Goal: Task Accomplishment & Management: Use online tool/utility

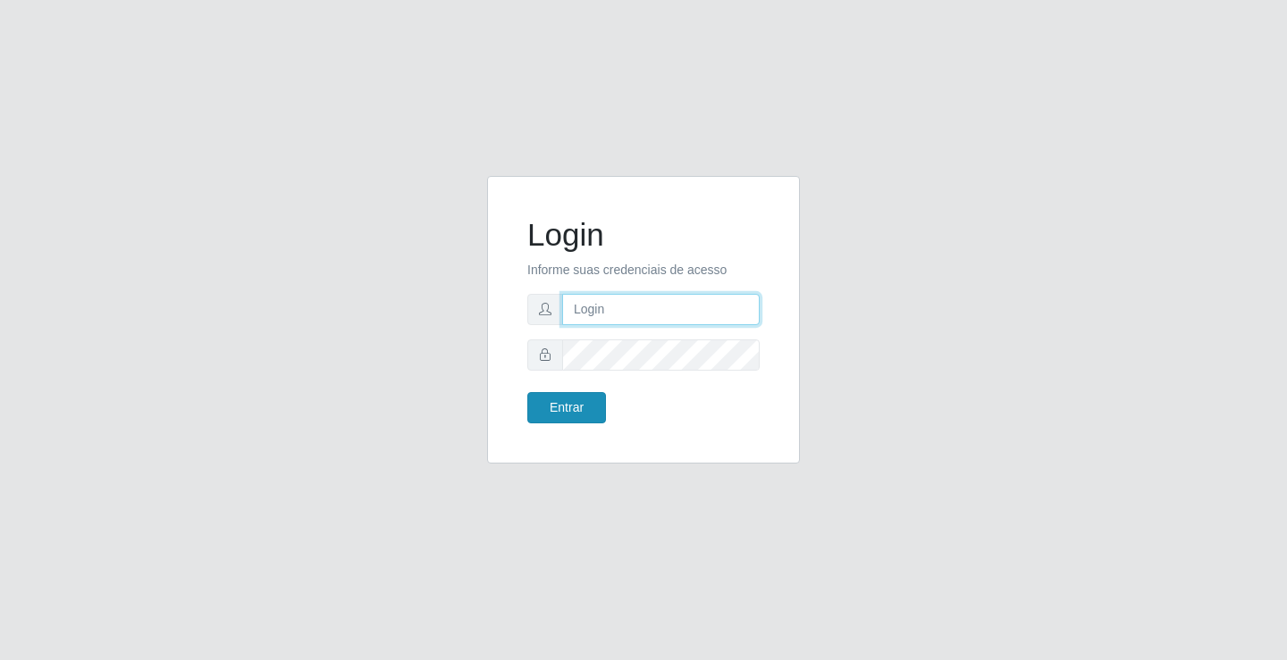
type input "[EMAIL_ADDRESS][DOMAIN_NAME]"
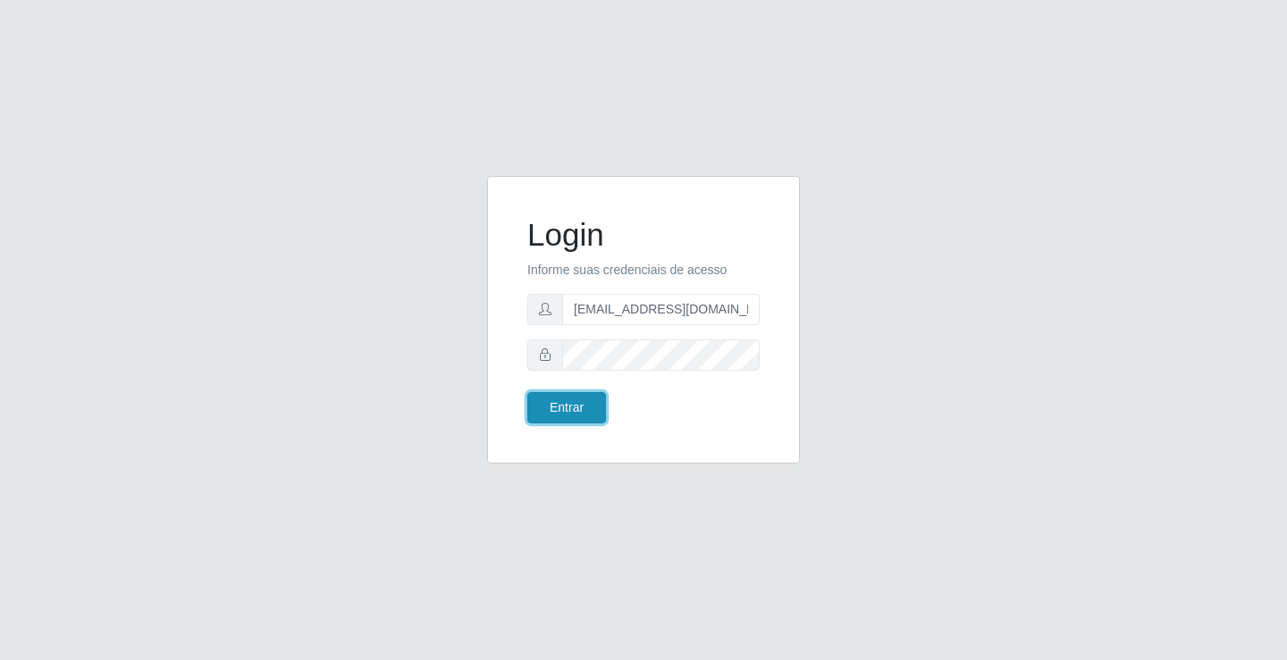
drag, startPoint x: 567, startPoint y: 401, endPoint x: 559, endPoint y: 394, distance: 10.1
click at [566, 401] on button "Entrar" at bounding box center [566, 407] width 79 height 31
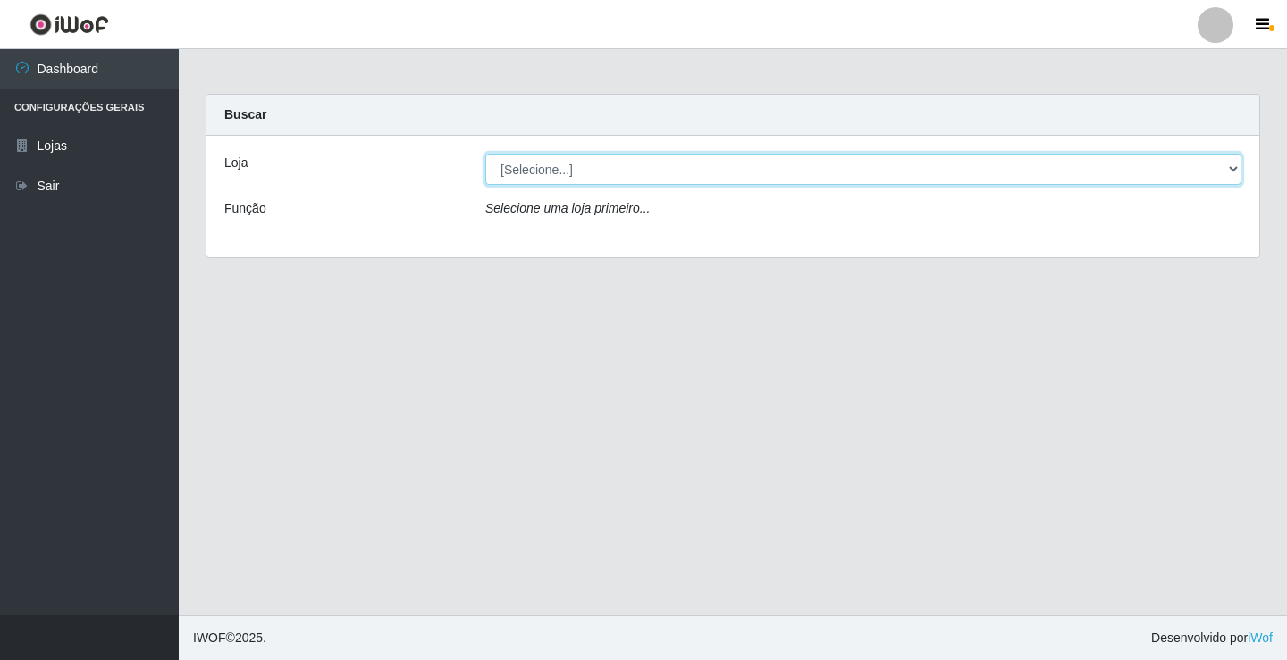
click at [633, 168] on select "[Selecione...] Rede Potiguar 4 - Extremoz" at bounding box center [863, 169] width 756 height 31
select select "78"
click at [485, 154] on select "[Selecione...] Rede Potiguar 4 - Extremoz" at bounding box center [863, 169] width 756 height 31
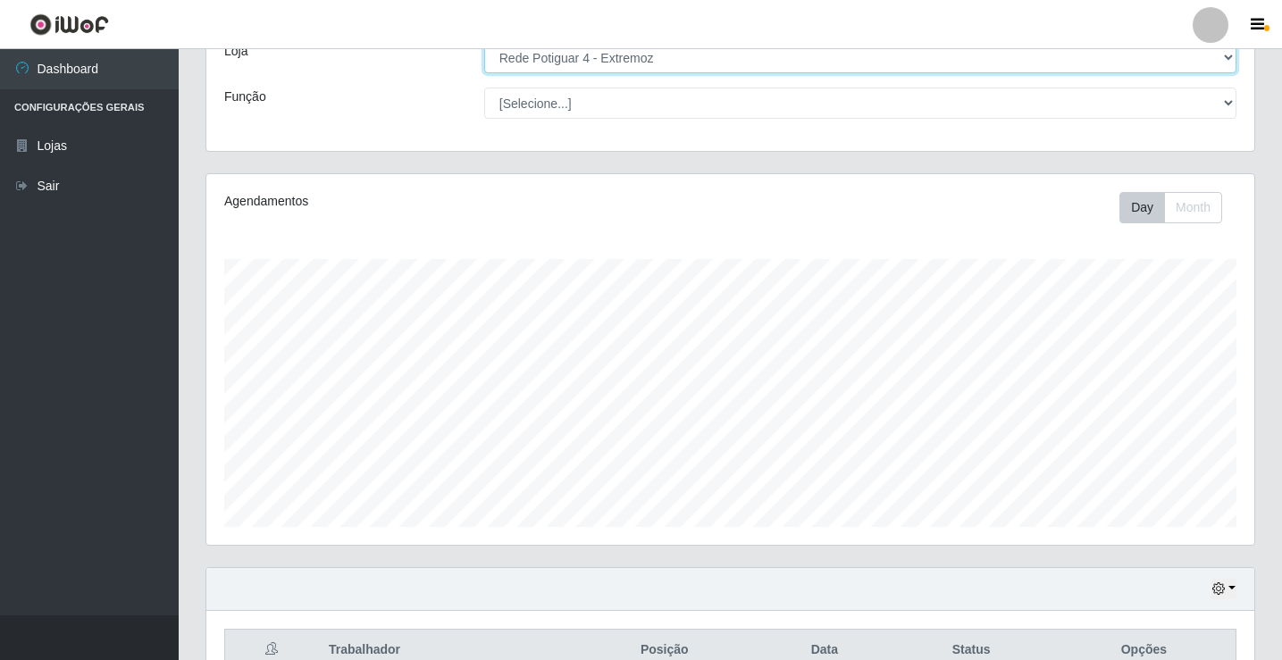
scroll to position [208, 0]
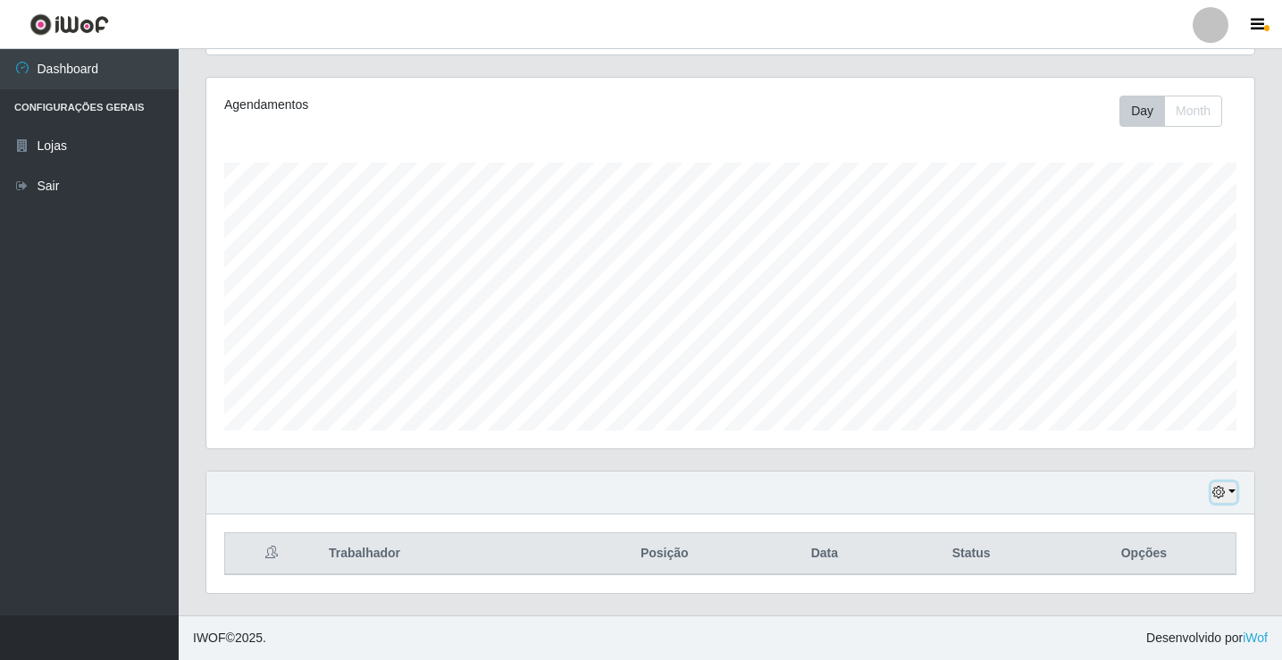
click at [1229, 499] on button "button" at bounding box center [1224, 493] width 25 height 21
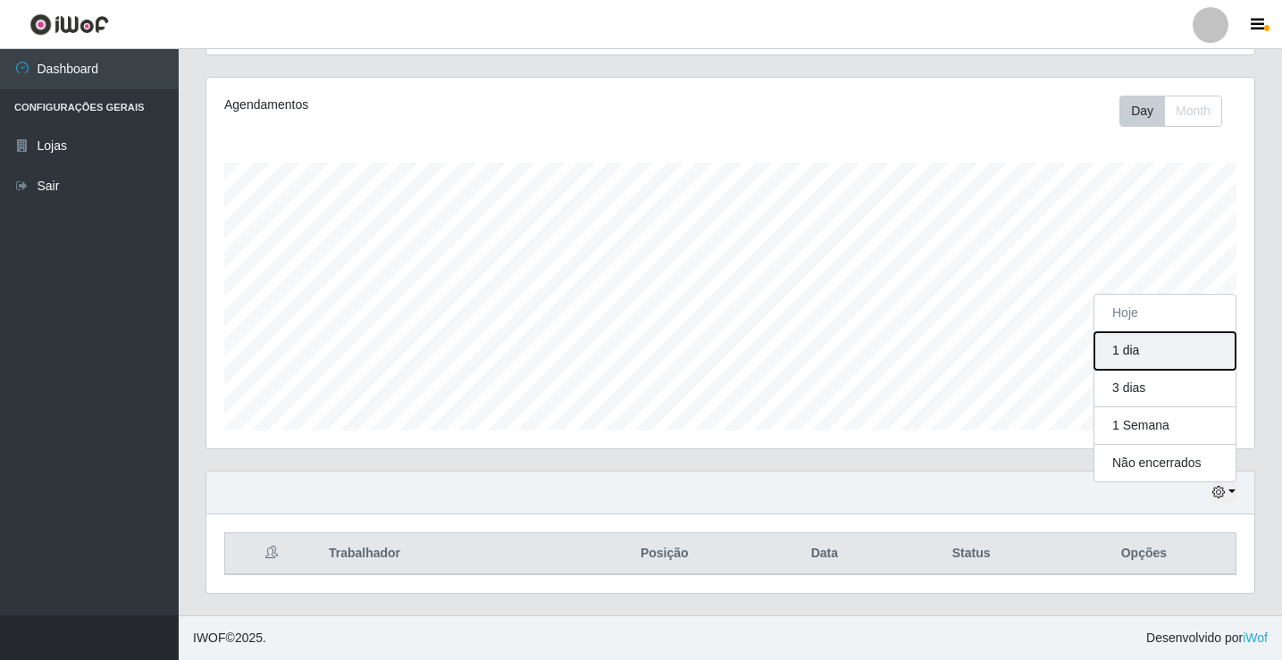
click at [1167, 358] on button "1 dia" at bounding box center [1165, 351] width 141 height 38
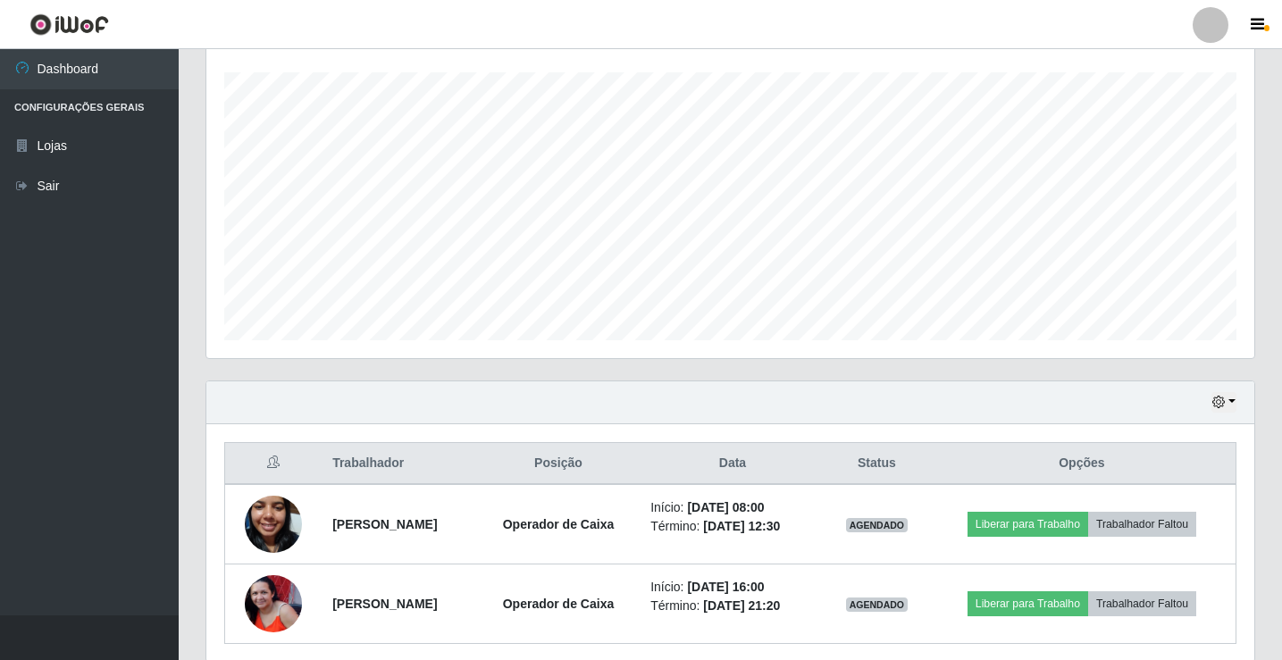
scroll to position [367, 0]
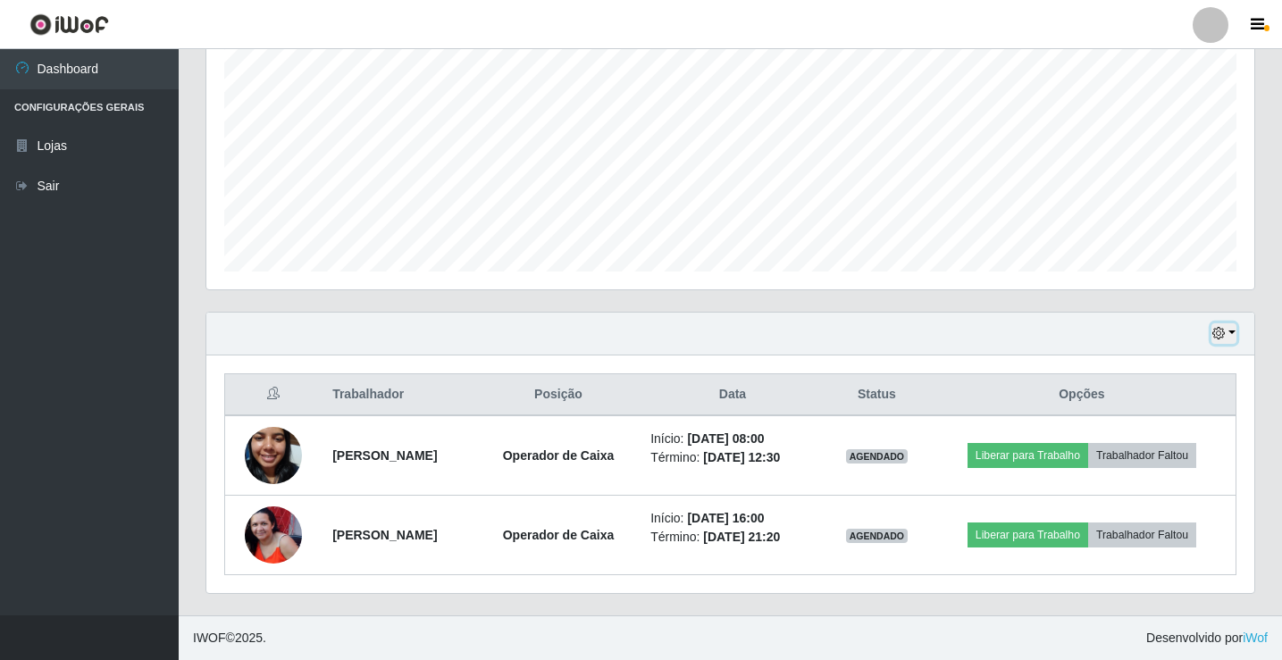
click at [1229, 331] on button "button" at bounding box center [1224, 333] width 25 height 21
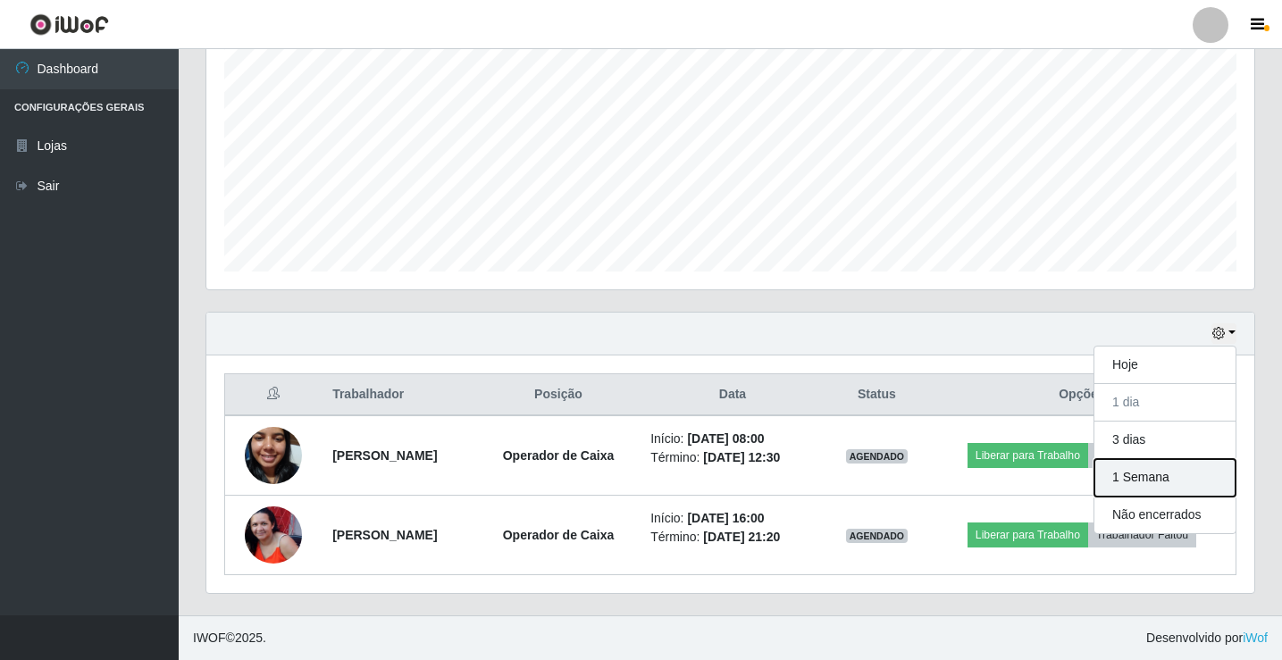
click at [1154, 473] on button "1 Semana" at bounding box center [1165, 478] width 141 height 38
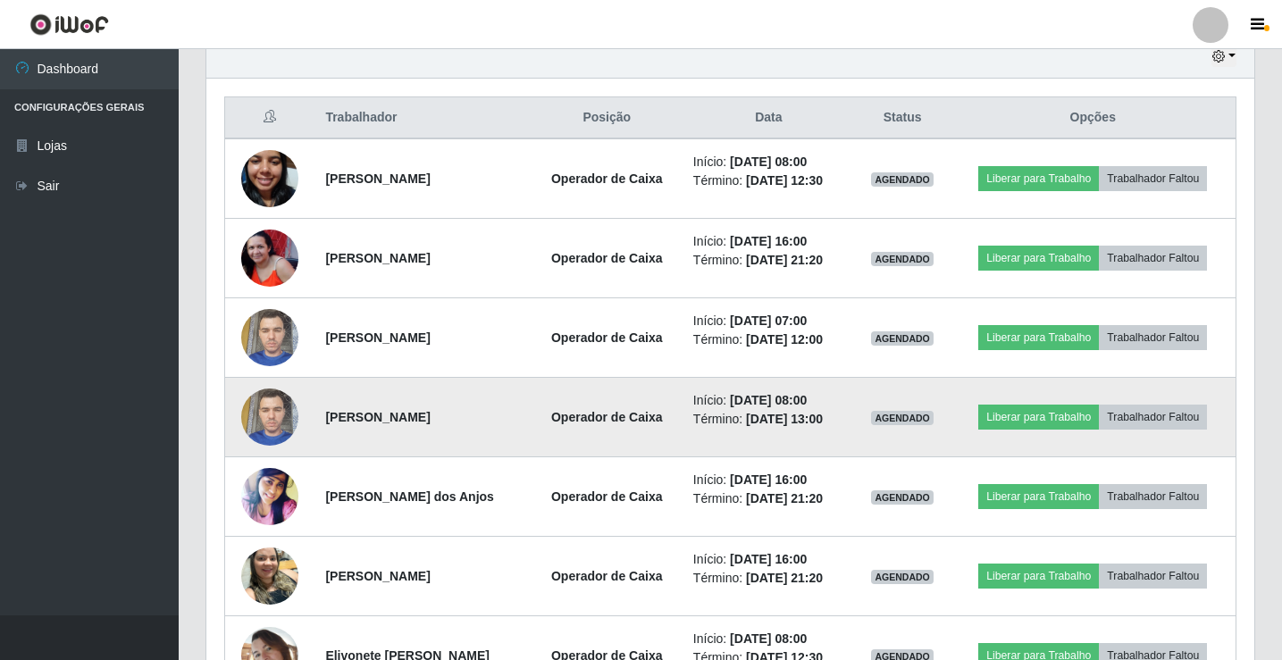
scroll to position [635, 0]
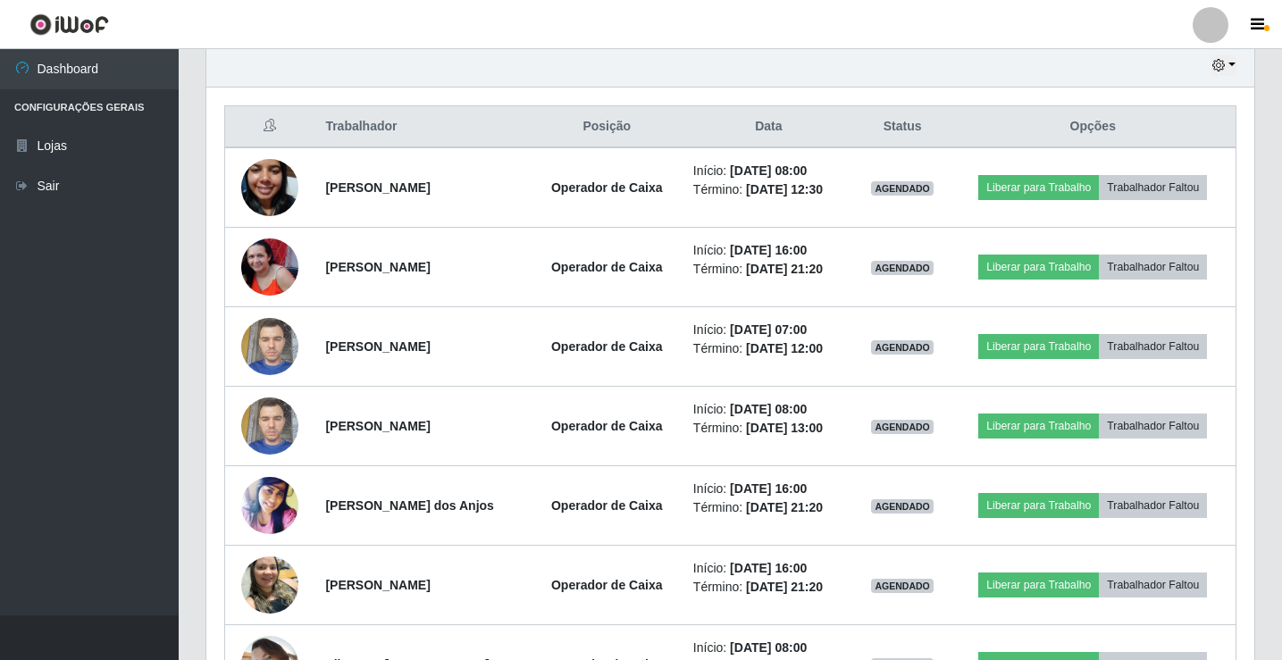
click at [197, 370] on div "Hoje 1 dia 3 dias 1 Semana Não encerrados Trabalhador Posição Data Status Opçõe…" at bounding box center [730, 474] width 1077 height 860
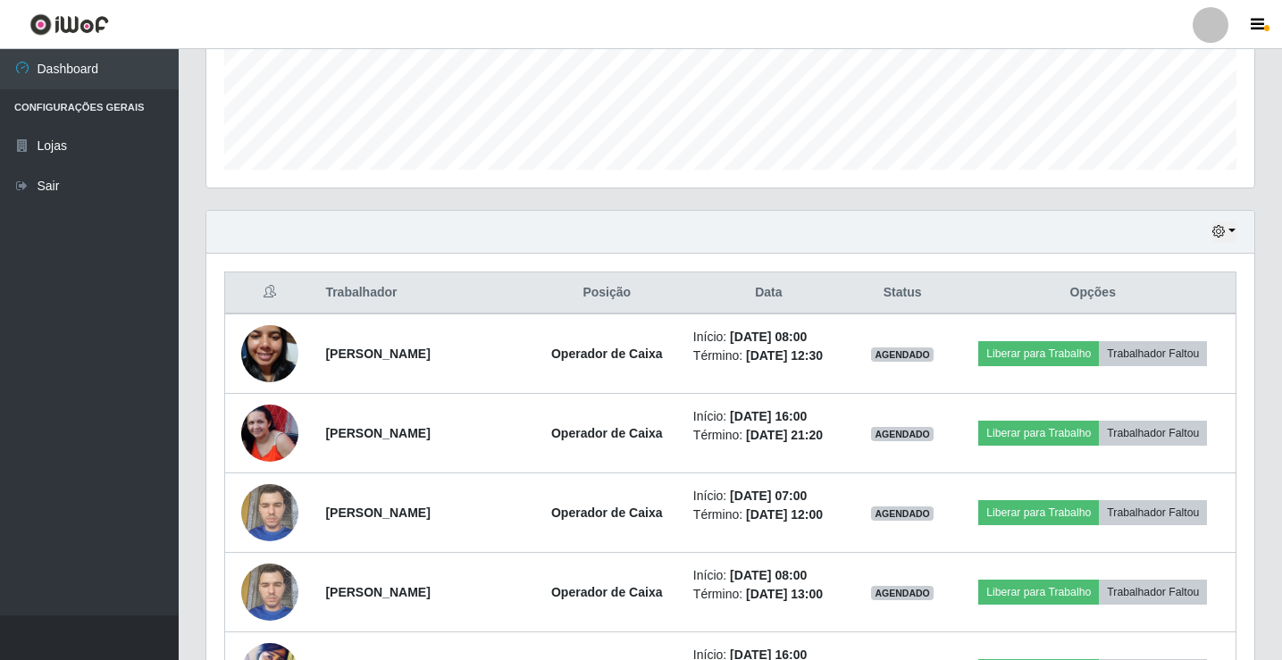
scroll to position [457, 0]
